Goal: Navigation & Orientation: Find specific page/section

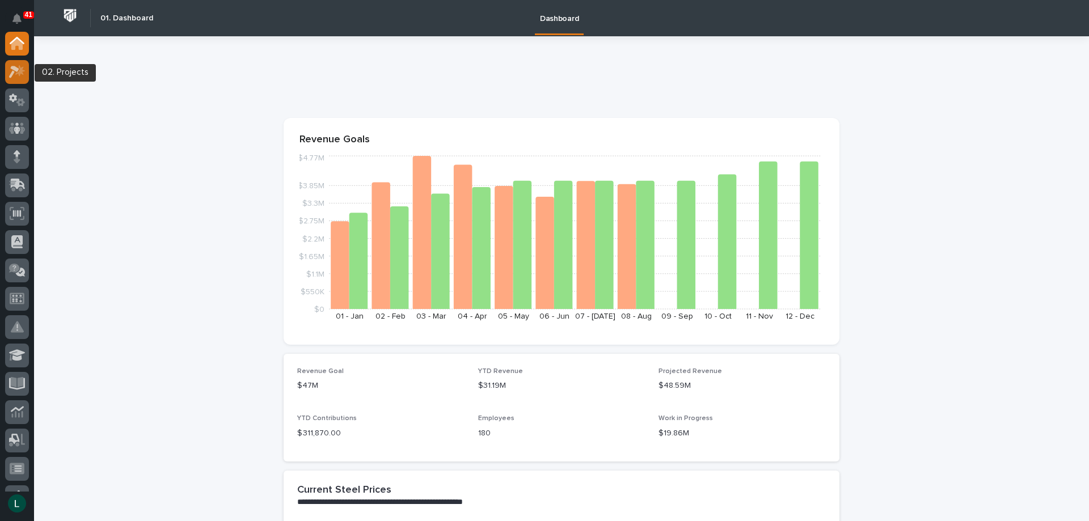
click at [19, 73] on icon at bounding box center [20, 70] width 10 height 11
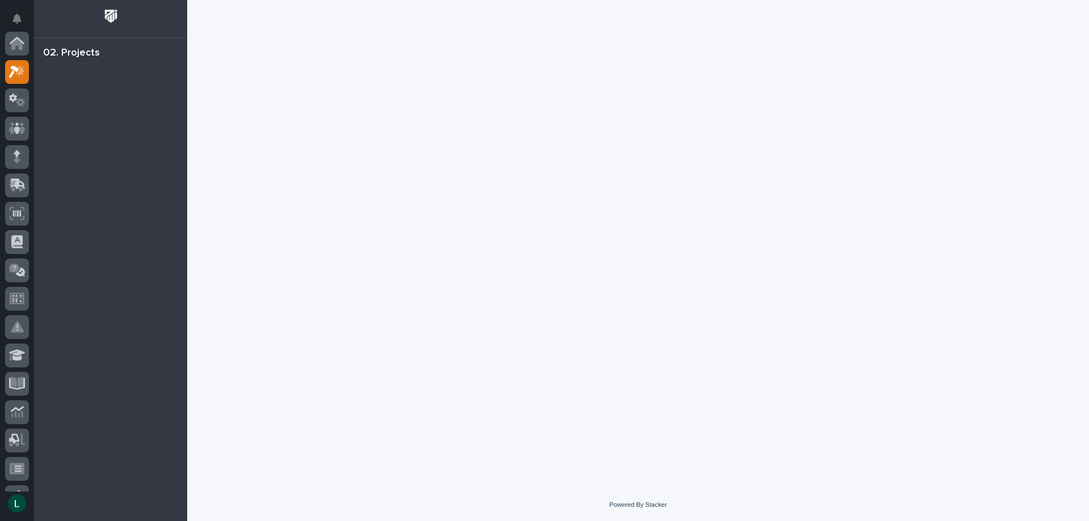
scroll to position [28, 0]
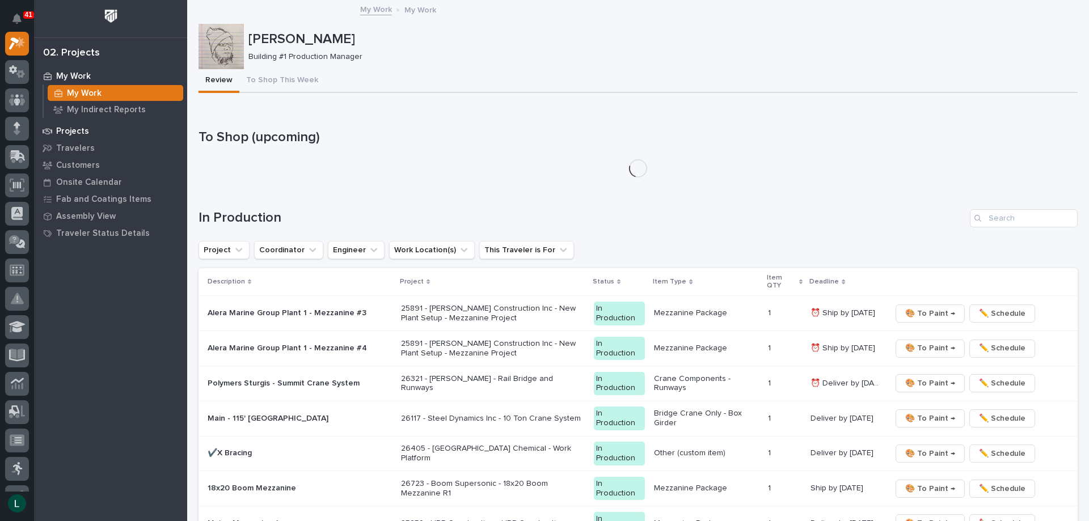
click at [70, 130] on p "Projects" at bounding box center [72, 131] width 33 height 10
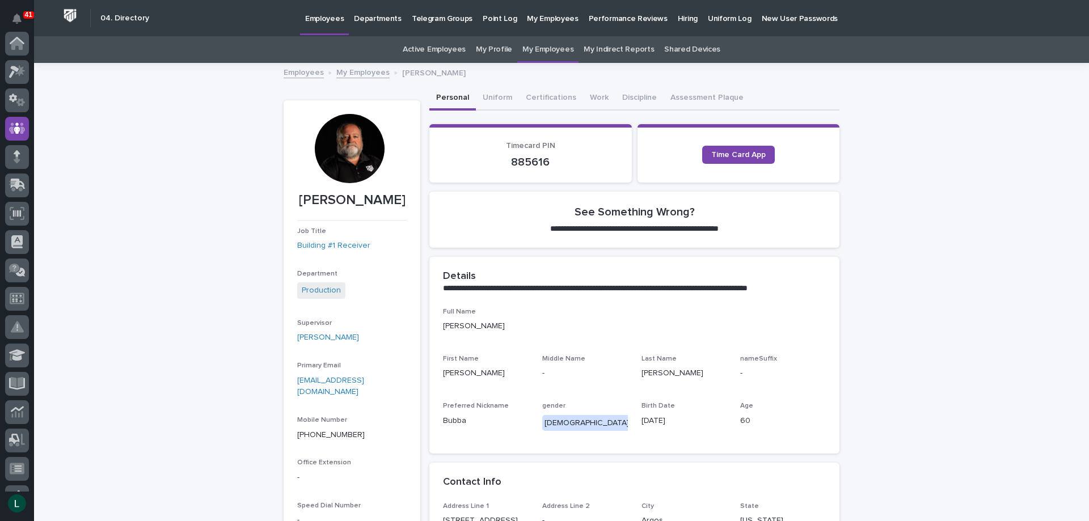
scroll to position [85, 0]
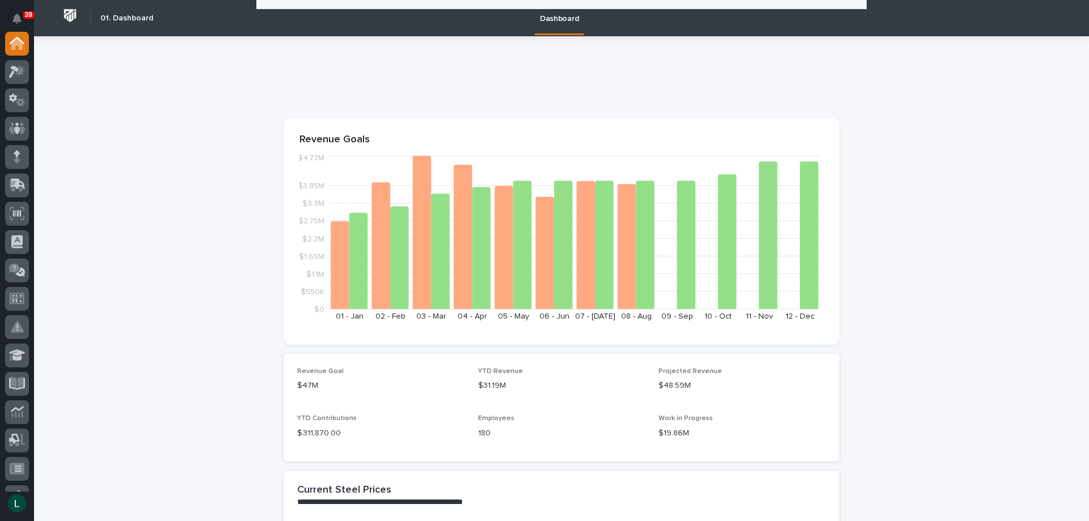
scroll to position [1929, 0]
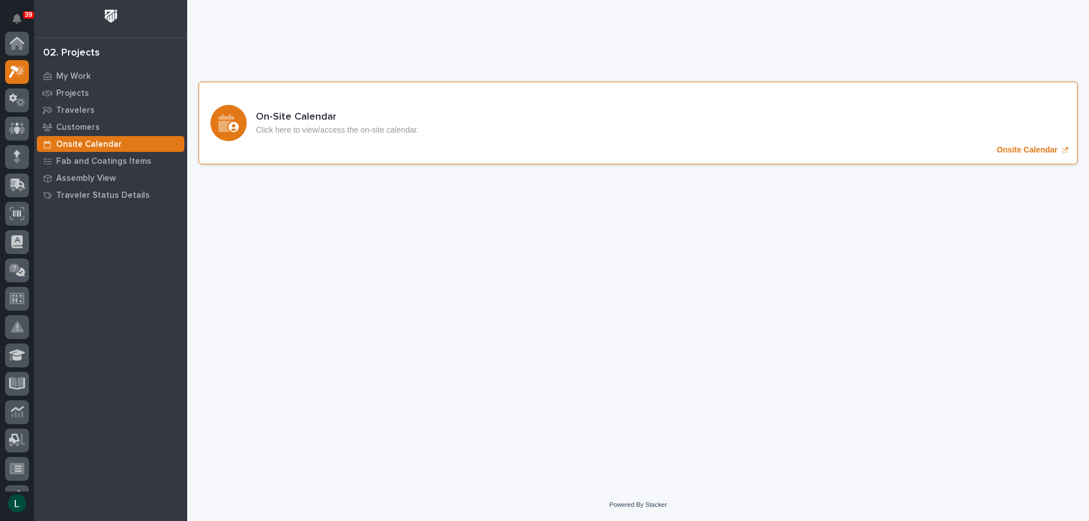
scroll to position [28, 0]
click at [237, 116] on icon "Onsite Calendar" at bounding box center [228, 123] width 20 height 18
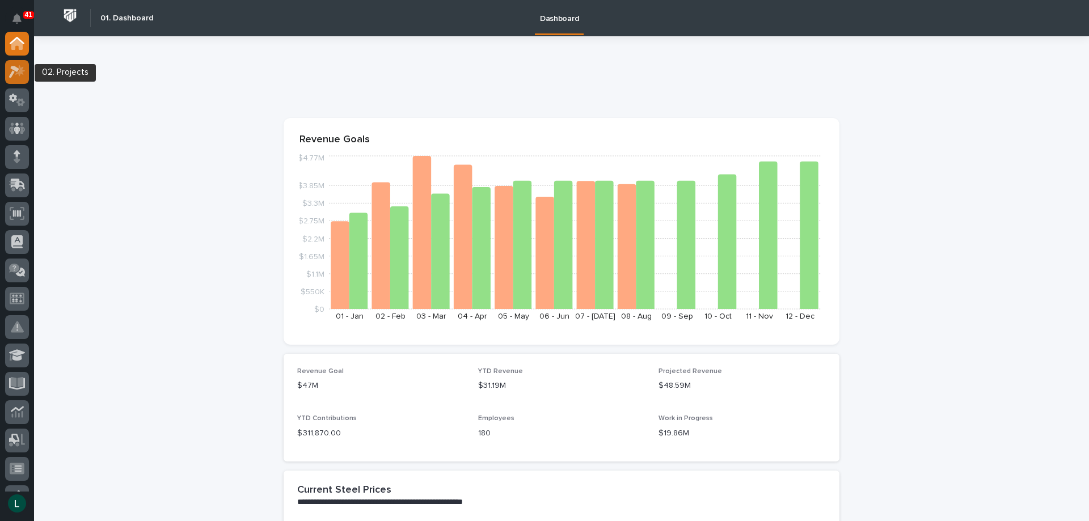
click at [14, 70] on icon at bounding box center [14, 72] width 10 height 12
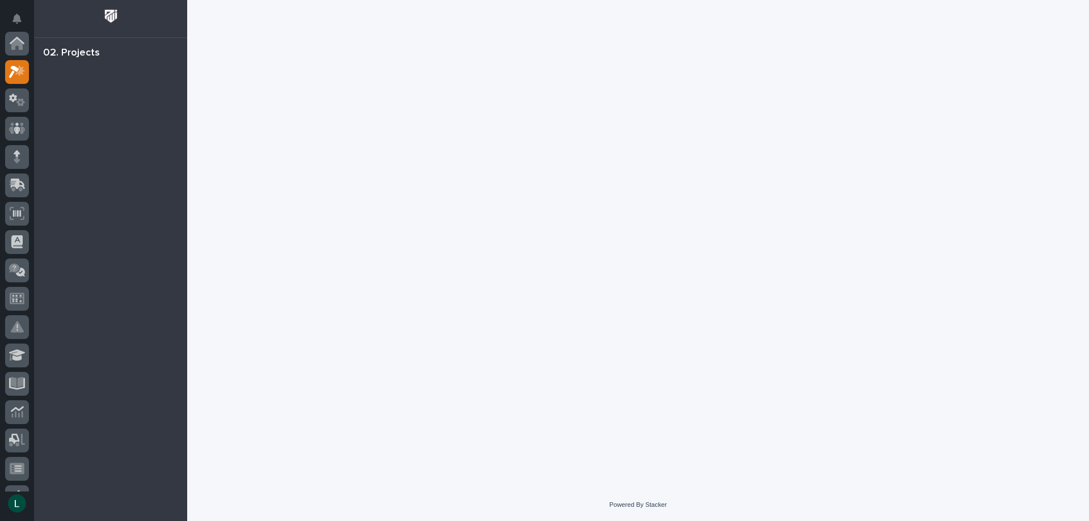
scroll to position [28, 0]
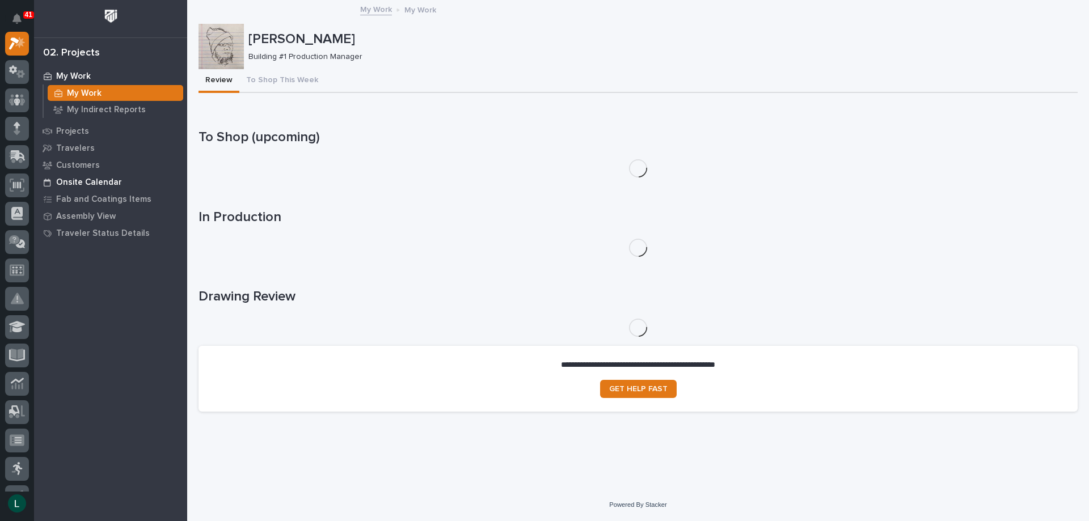
click at [71, 181] on p "Onsite Calendar" at bounding box center [89, 183] width 66 height 10
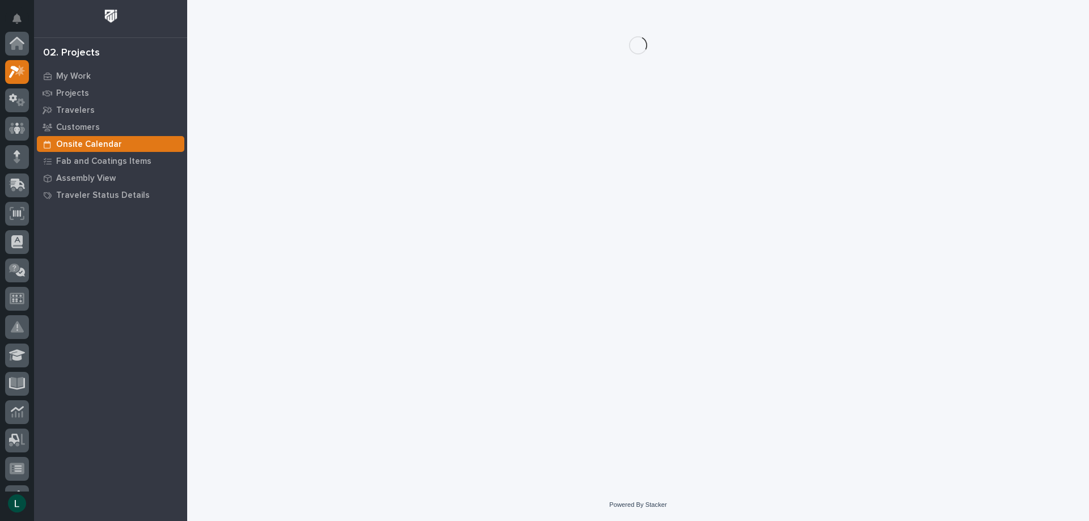
scroll to position [28, 0]
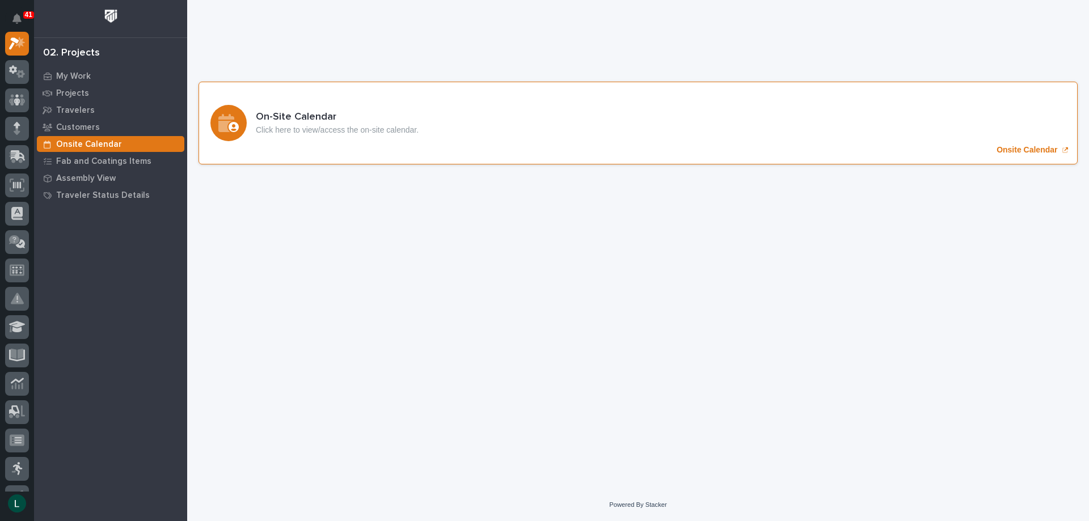
click at [227, 116] on icon "Onsite Calendar" at bounding box center [228, 123] width 20 height 18
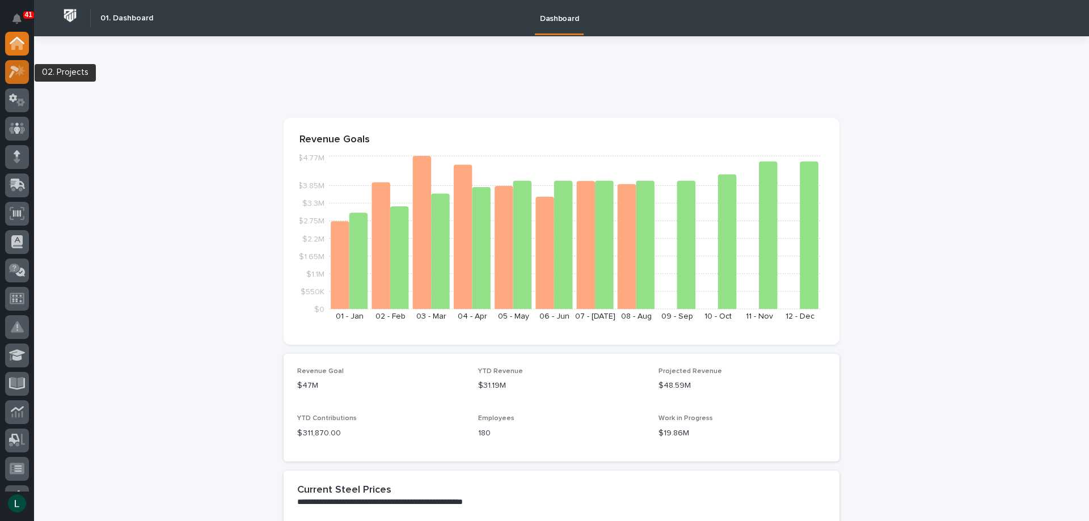
click at [19, 69] on icon at bounding box center [14, 72] width 10 height 12
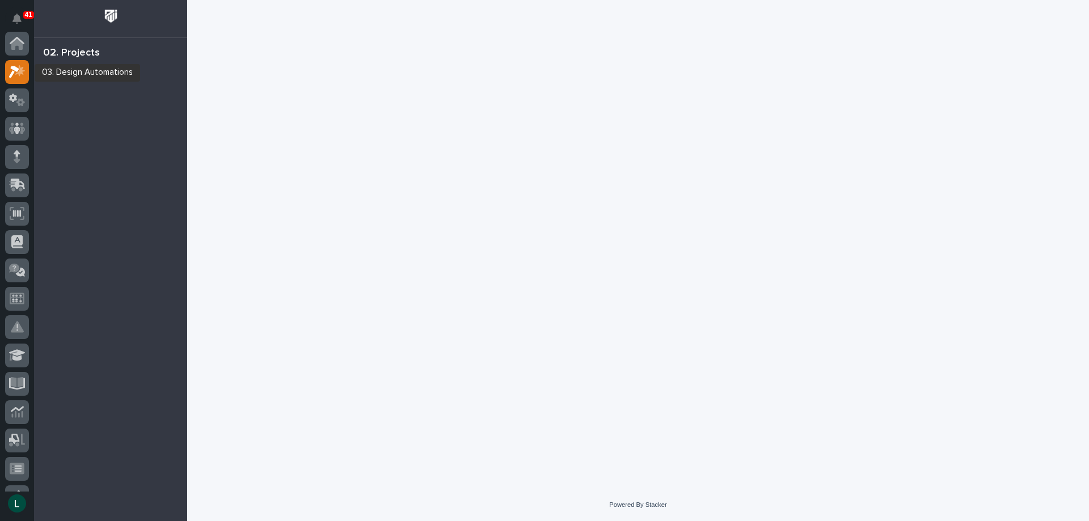
scroll to position [28, 0]
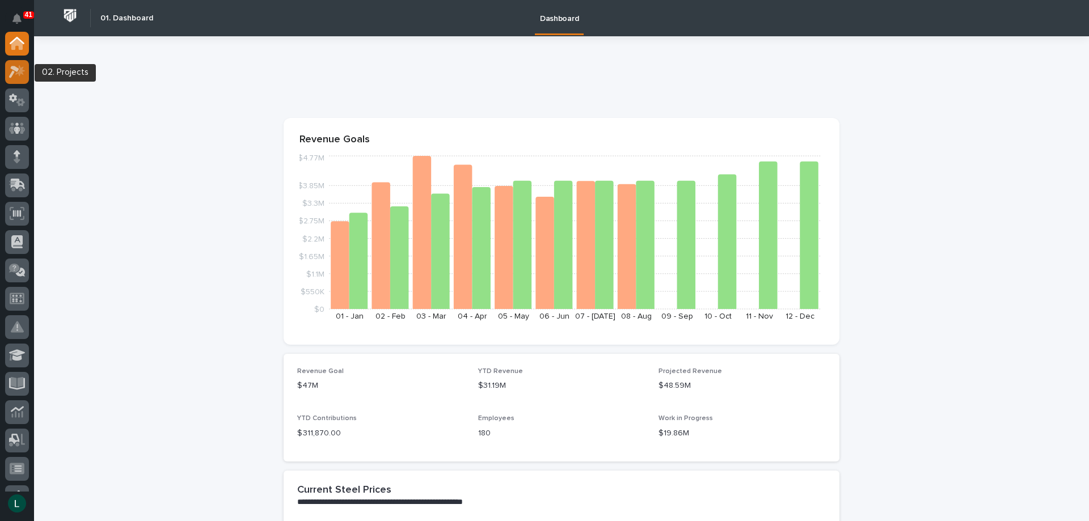
click at [14, 65] on icon at bounding box center [17, 71] width 16 height 13
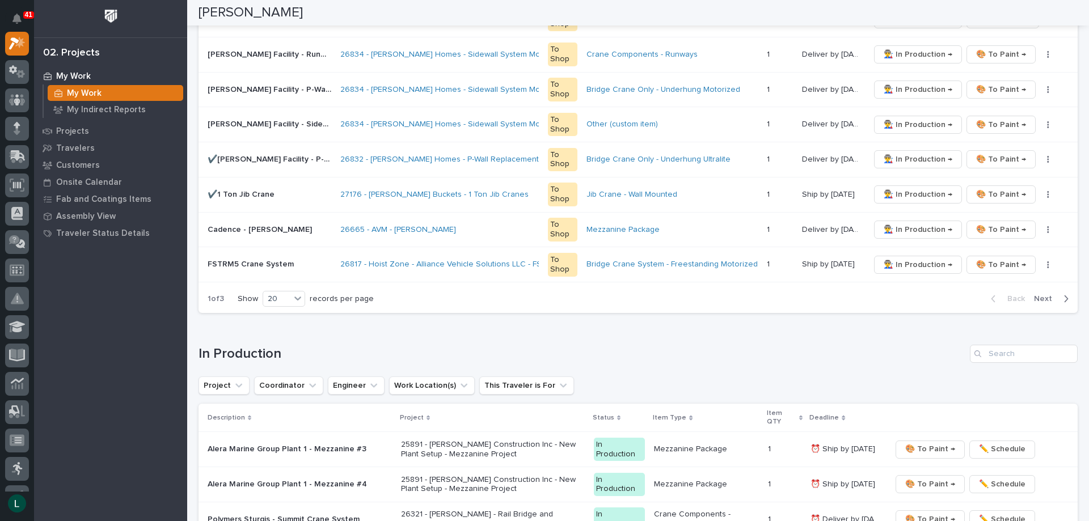
scroll to position [737, 0]
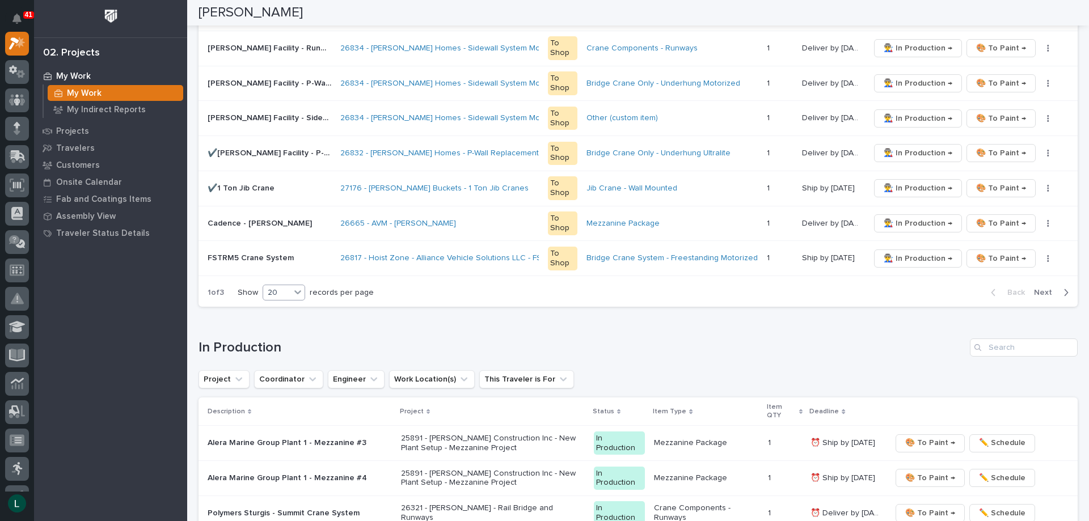
click at [288, 289] on div "20" at bounding box center [276, 293] width 27 height 12
click at [280, 334] on div "30" at bounding box center [284, 335] width 41 height 14
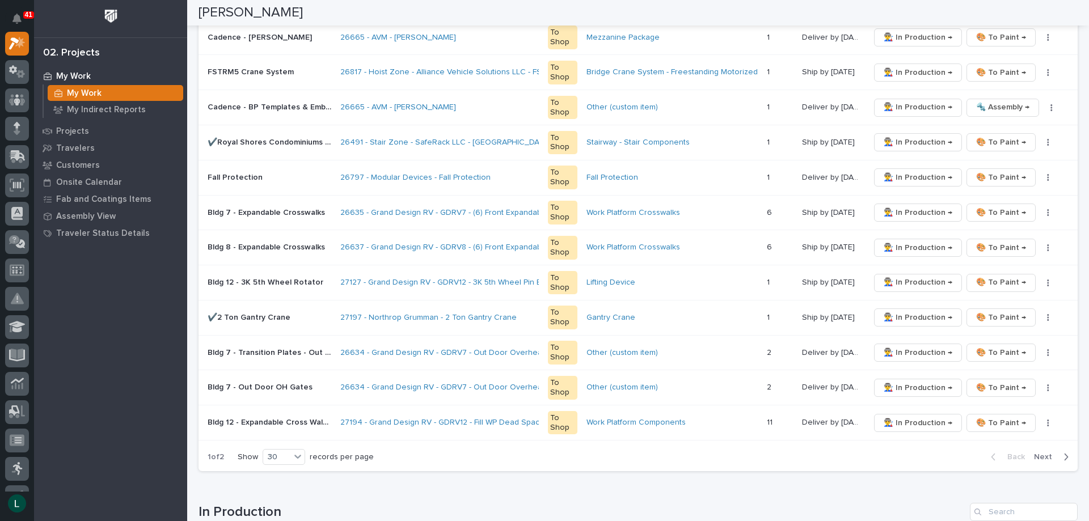
scroll to position [928, 0]
